Goal: Task Accomplishment & Management: Use online tool/utility

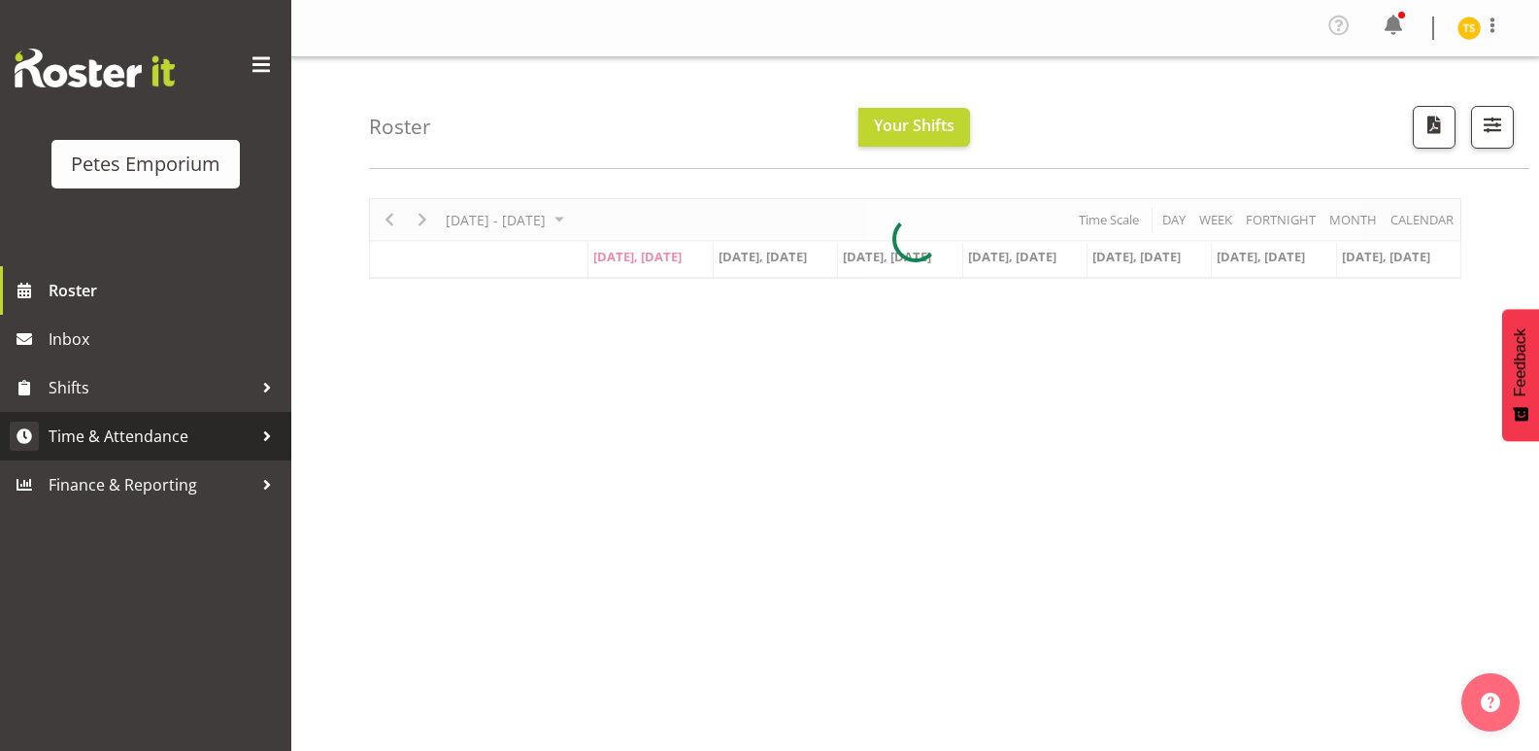
click at [130, 435] on span "Time & Attendance" at bounding box center [151, 436] width 204 height 29
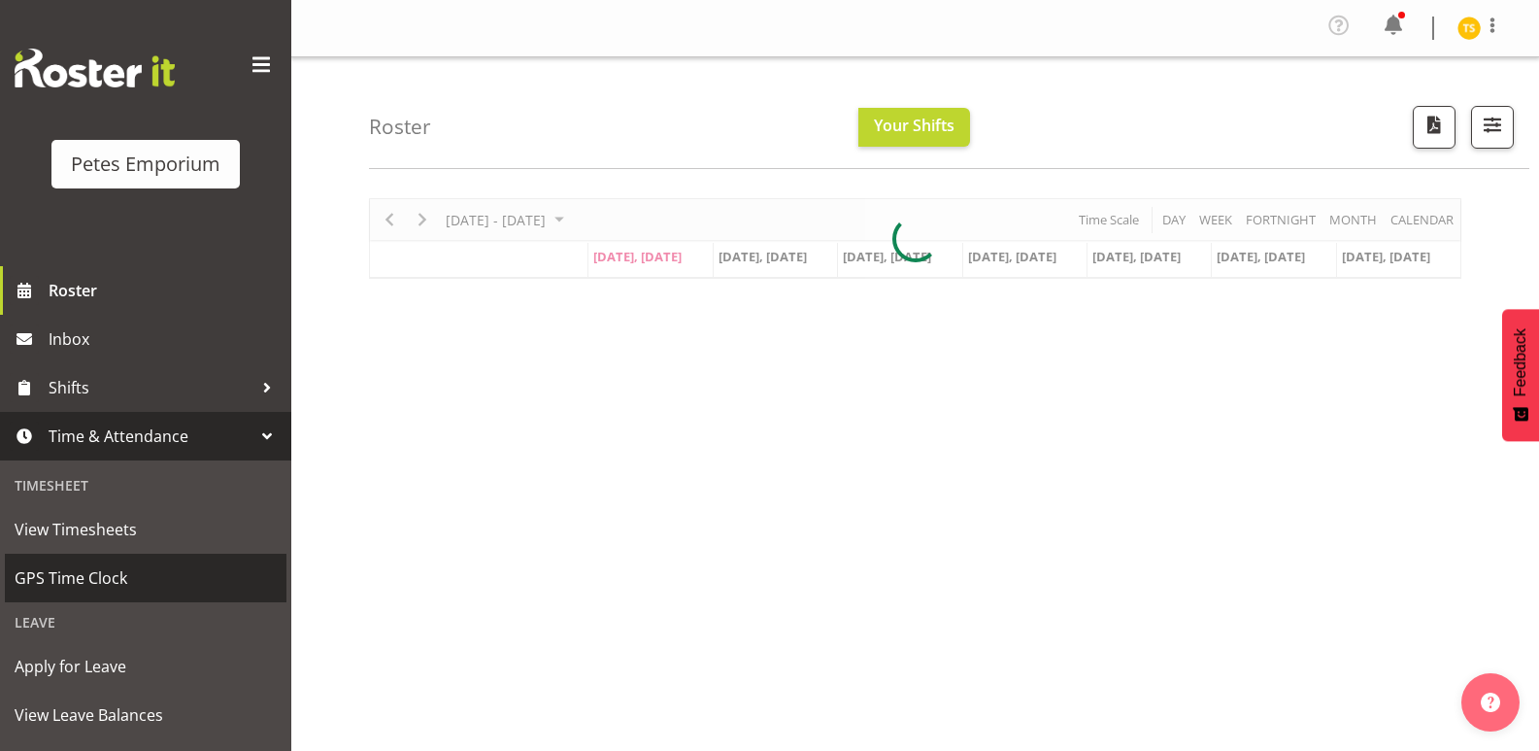
click at [44, 575] on span "GPS Time Clock" at bounding box center [146, 577] width 262 height 29
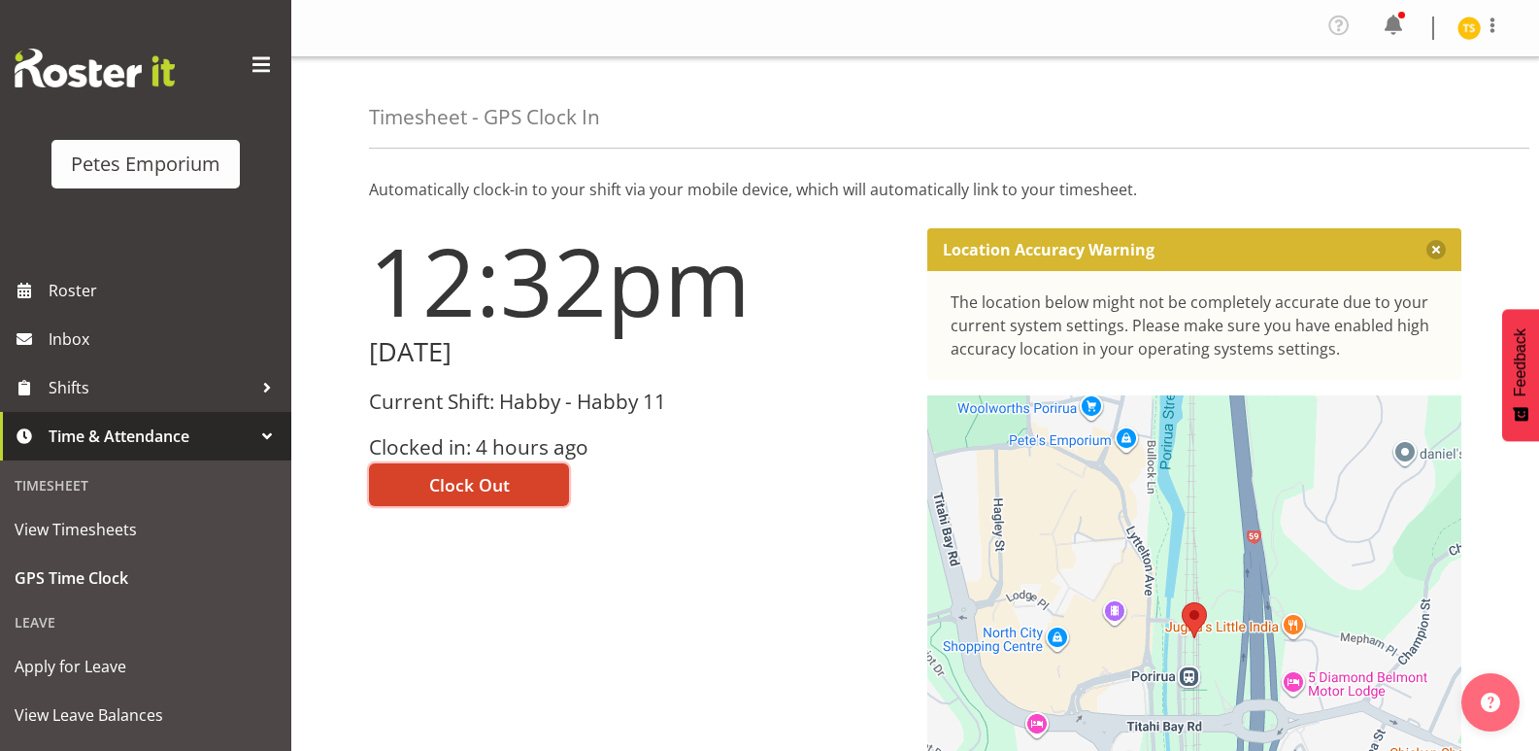
click at [409, 485] on button "Clock Out" at bounding box center [469, 484] width 200 height 43
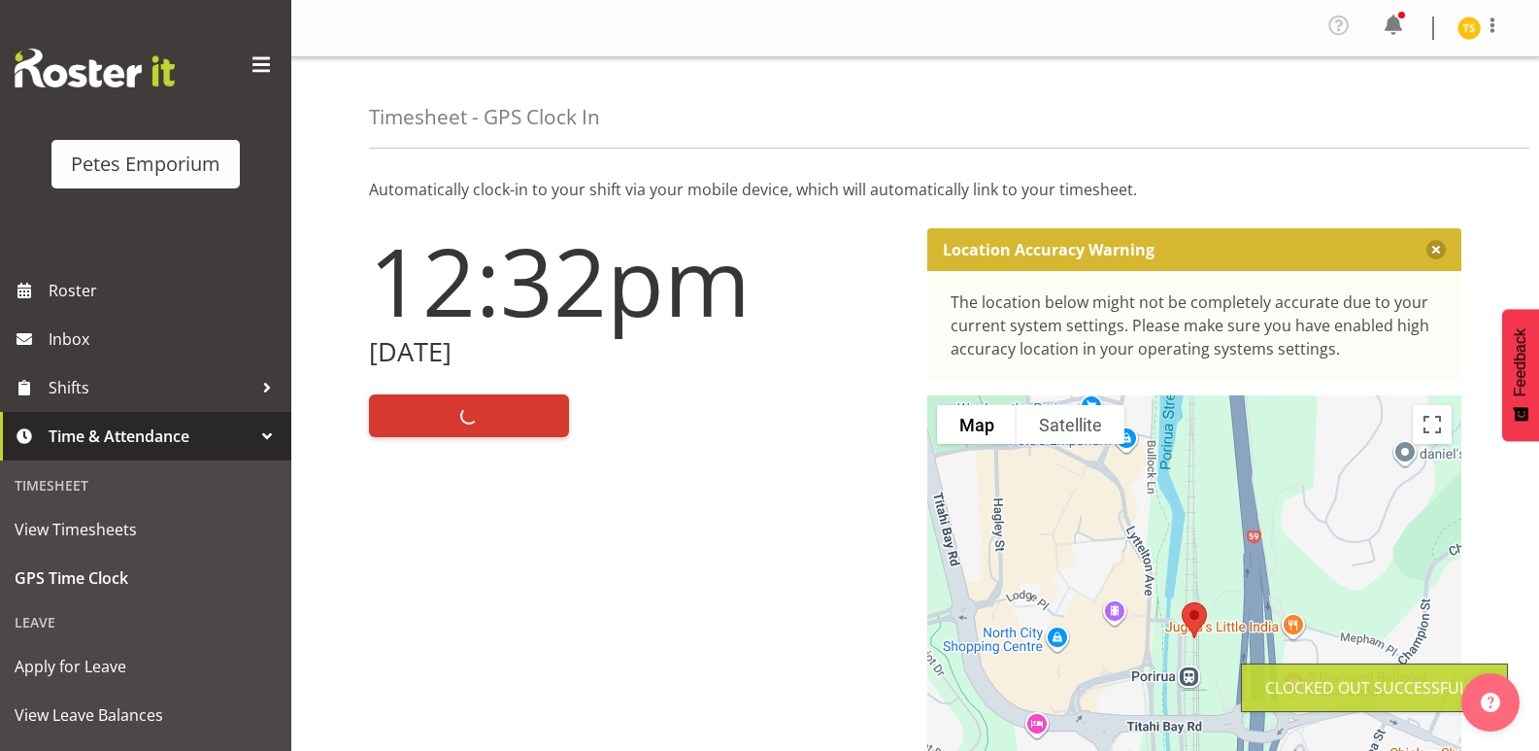
click at [1468, 22] on img at bounding box center [1469, 28] width 23 height 23
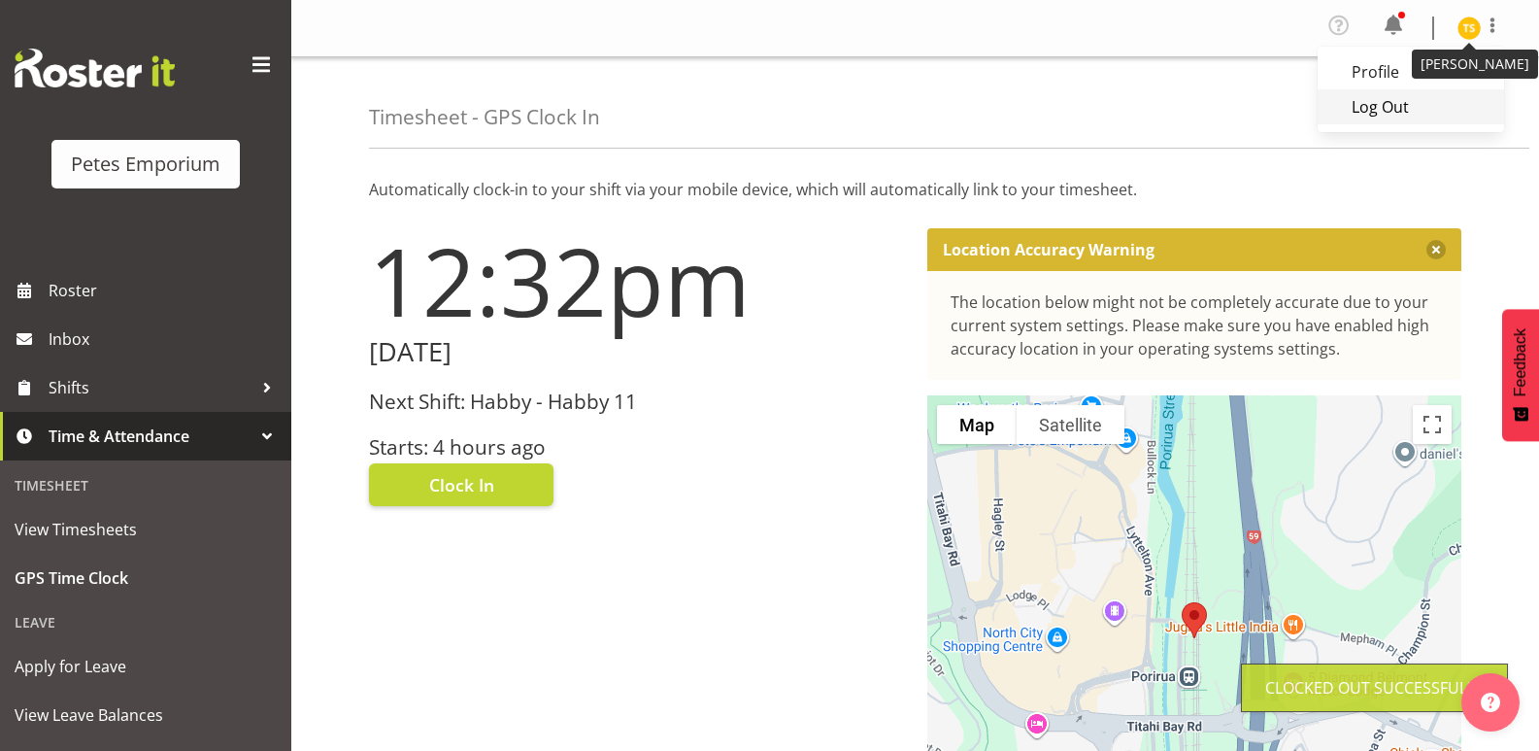
click at [1395, 105] on link "Log Out" at bounding box center [1411, 106] width 186 height 35
